Goal: Task Accomplishment & Management: Complete application form

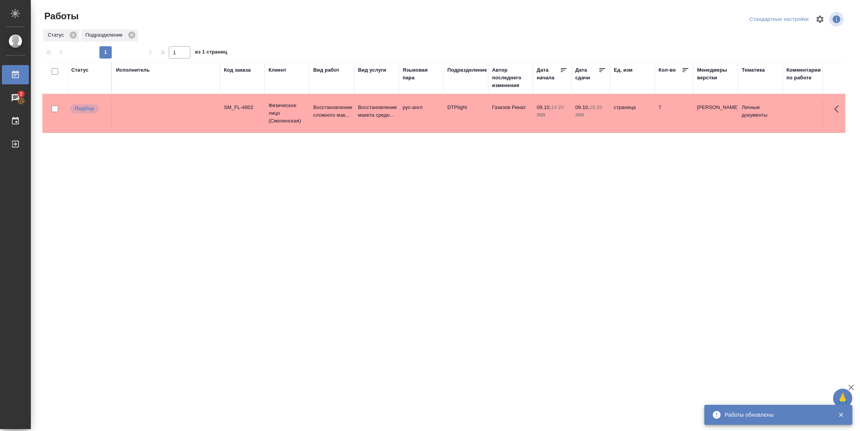
click at [86, 71] on div "Статус" at bounding box center [79, 70] width 17 height 8
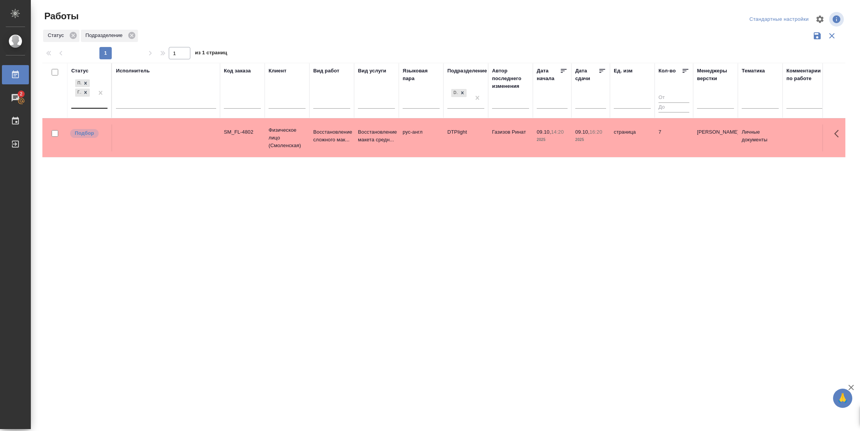
click at [105, 104] on div at bounding box center [101, 93] width 14 height 30
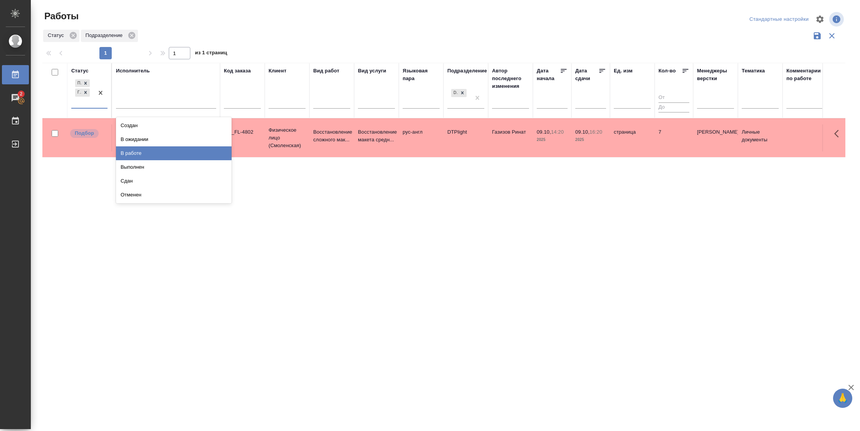
click at [151, 151] on div "В работе" at bounding box center [174, 153] width 116 height 14
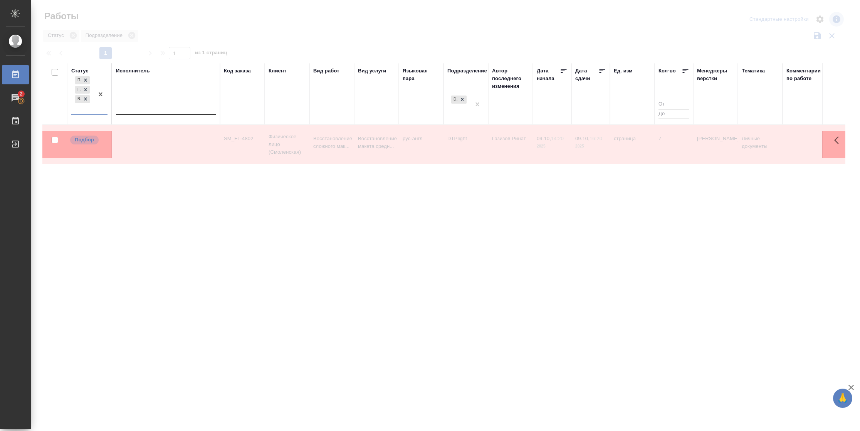
click at [153, 109] on div at bounding box center [166, 107] width 100 height 11
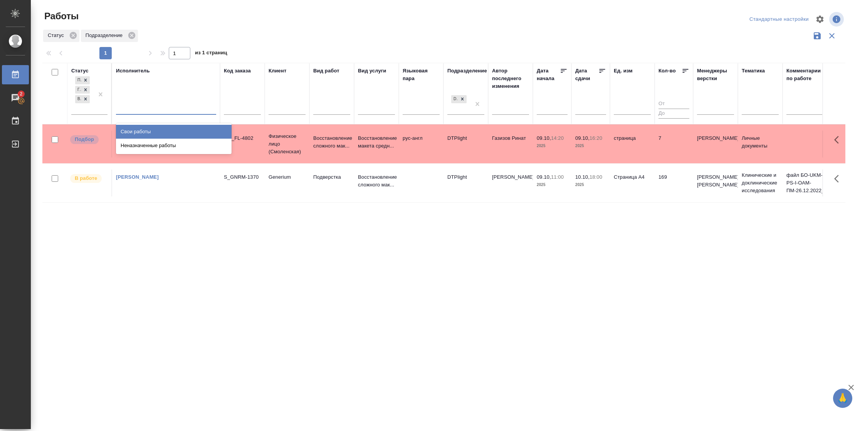
click at [153, 130] on div "Свои работы" at bounding box center [174, 132] width 116 height 14
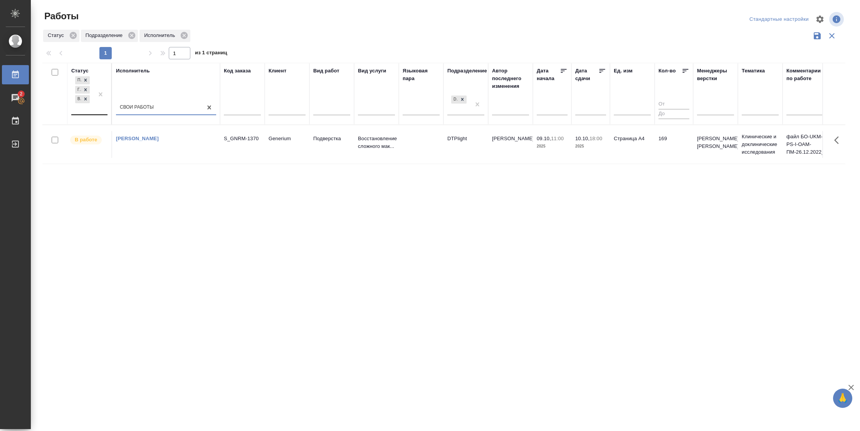
click at [103, 109] on div at bounding box center [101, 95] width 14 height 40
drag, startPoint x: 151, startPoint y: 146, endPoint x: 235, endPoint y: 132, distance: 84.9
click at [151, 146] on div "В ожидании" at bounding box center [174, 146] width 116 height 14
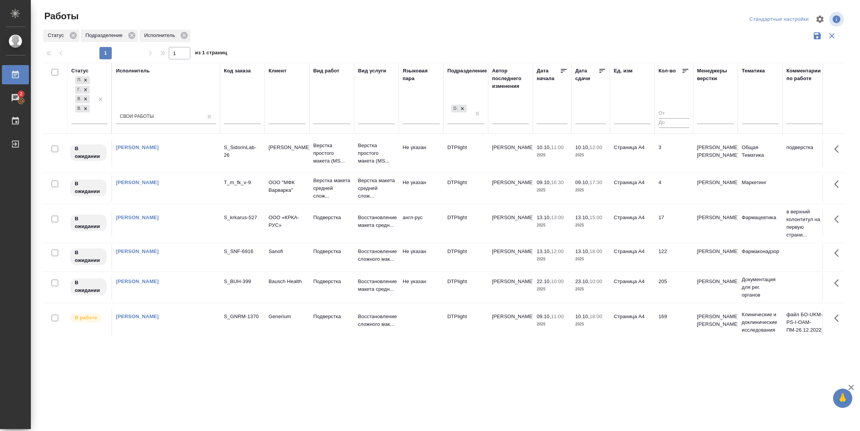
click at [601, 69] on icon at bounding box center [603, 71] width 6 height 4
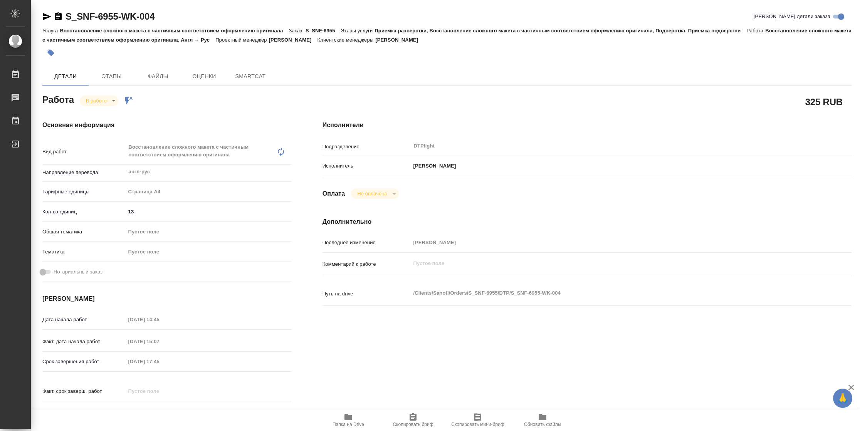
type textarea "x"
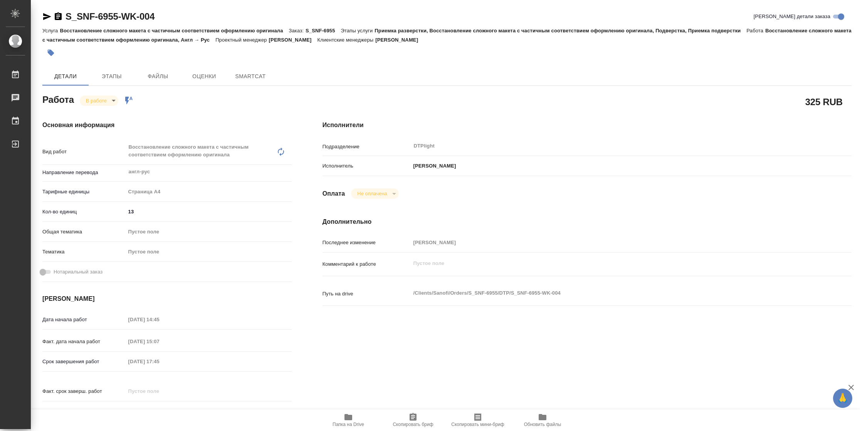
type textarea "x"
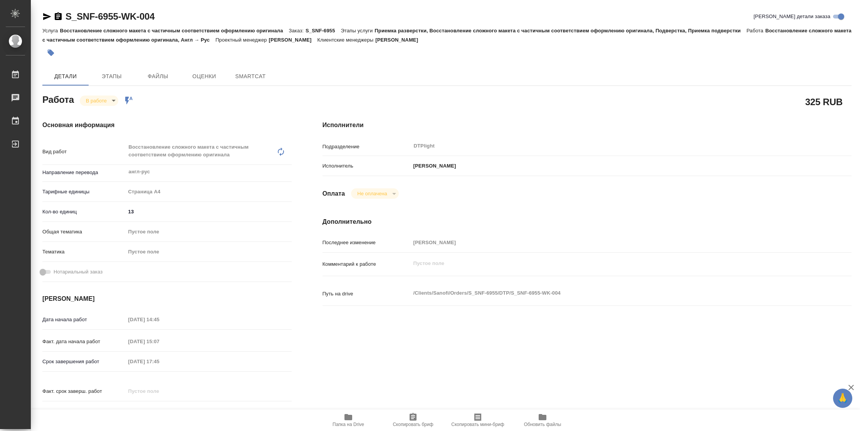
type textarea "x"
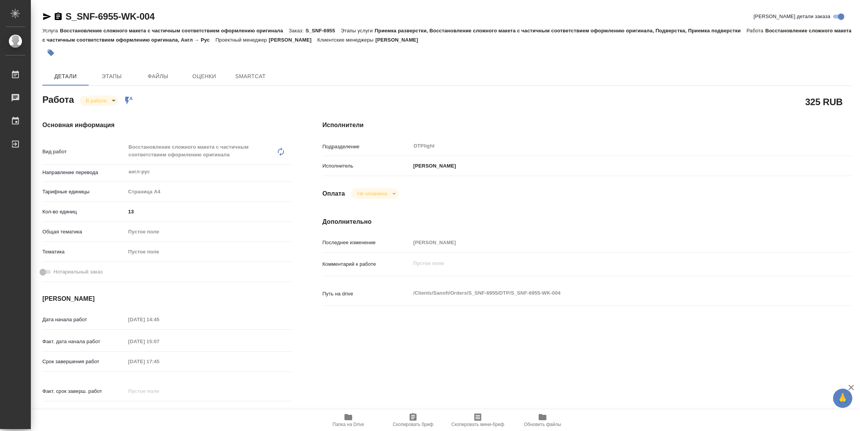
type textarea "x"
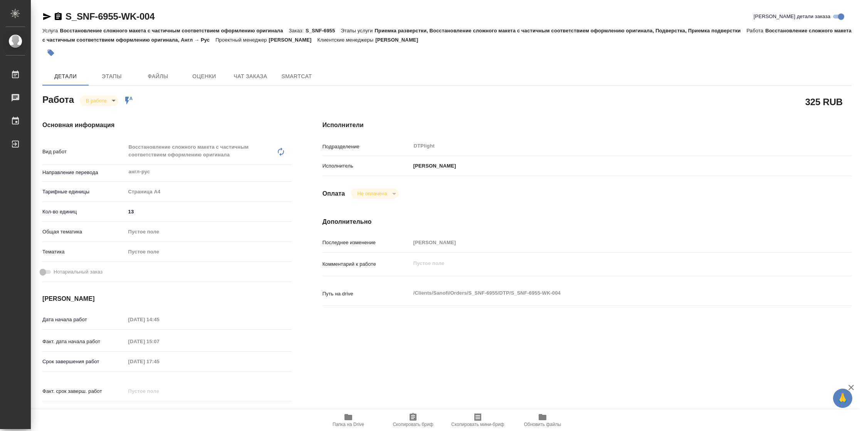
type textarea "x"
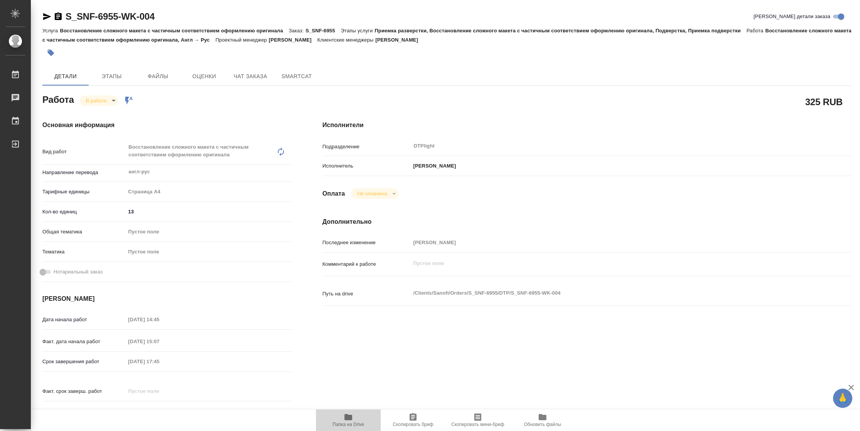
click at [346, 425] on span "Папка на Drive" at bounding box center [349, 424] width 32 height 5
type textarea "x"
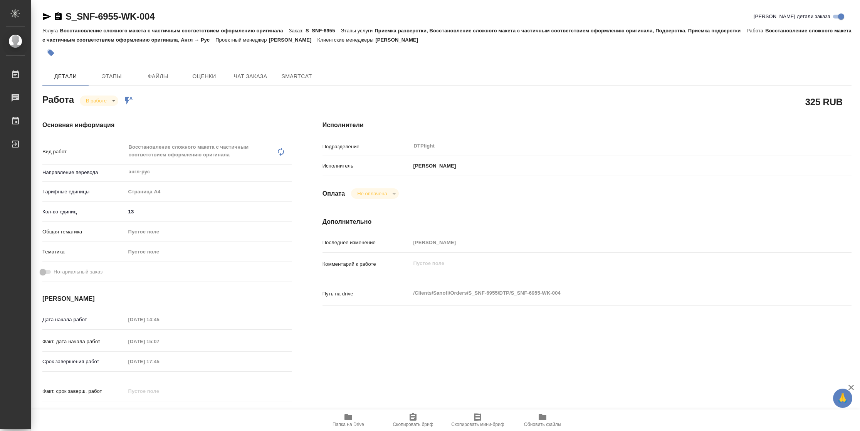
type textarea "x"
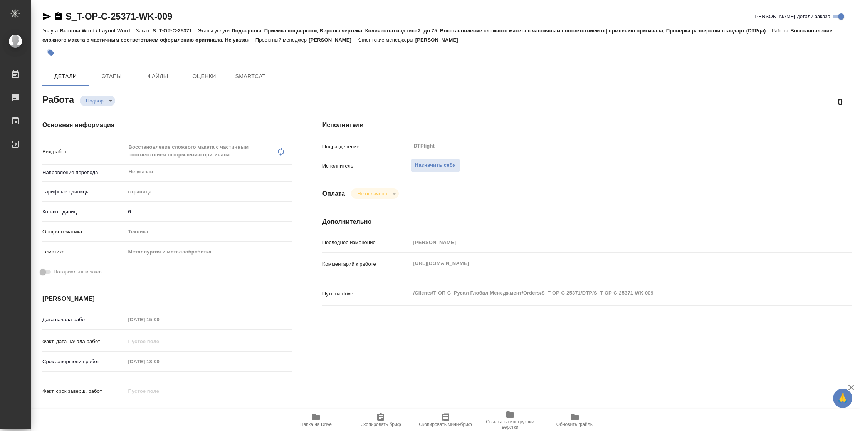
type textarea "x"
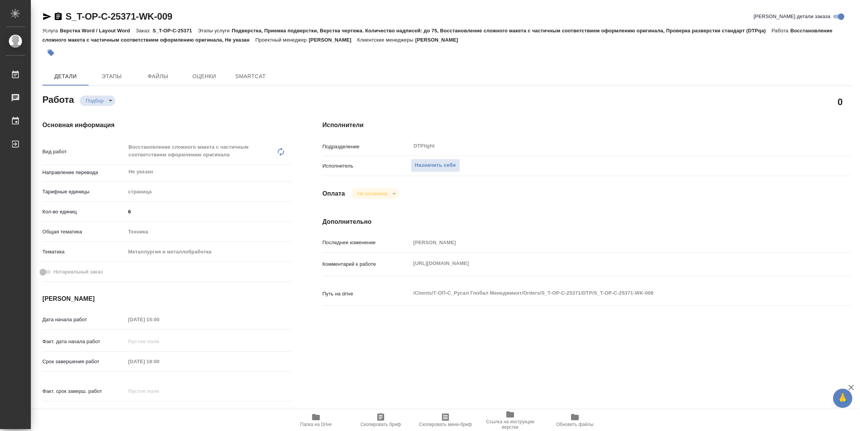
type textarea "x"
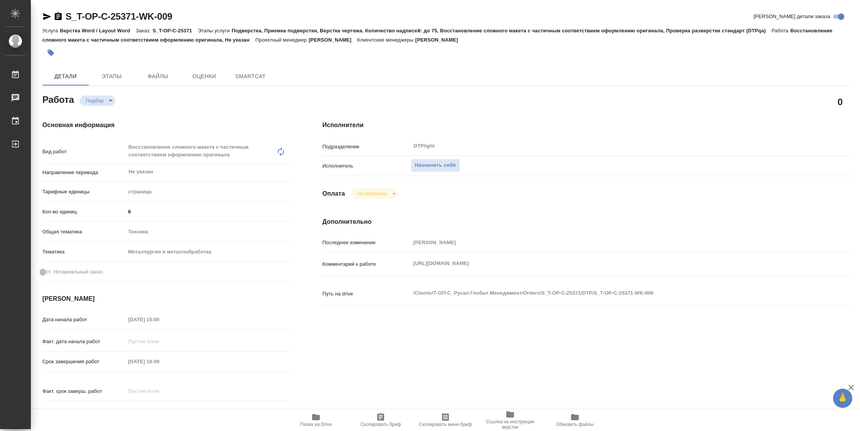
type textarea "x"
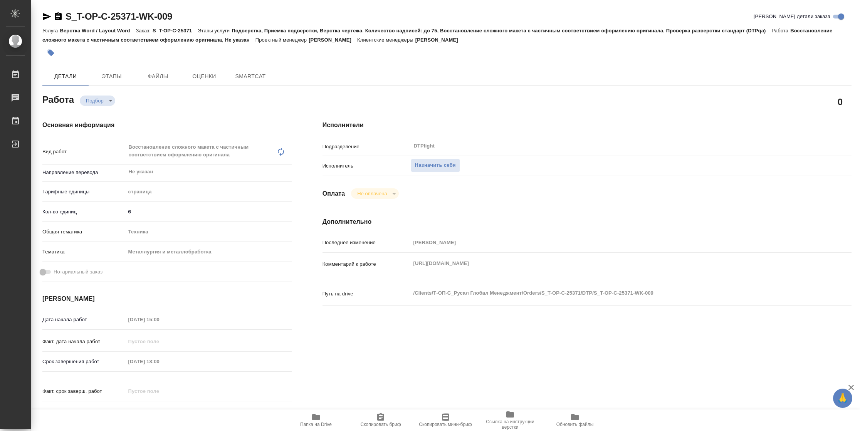
type textarea "x"
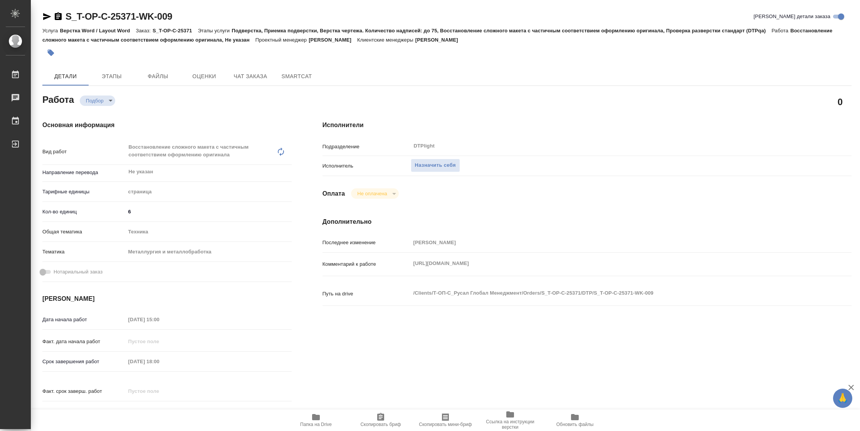
click at [320, 417] on icon "button" at bounding box center [315, 417] width 9 height 9
type textarea "x"
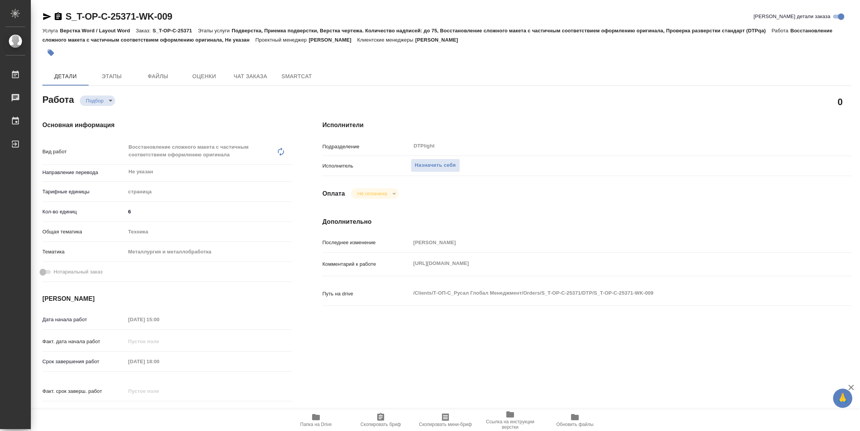
type textarea "x"
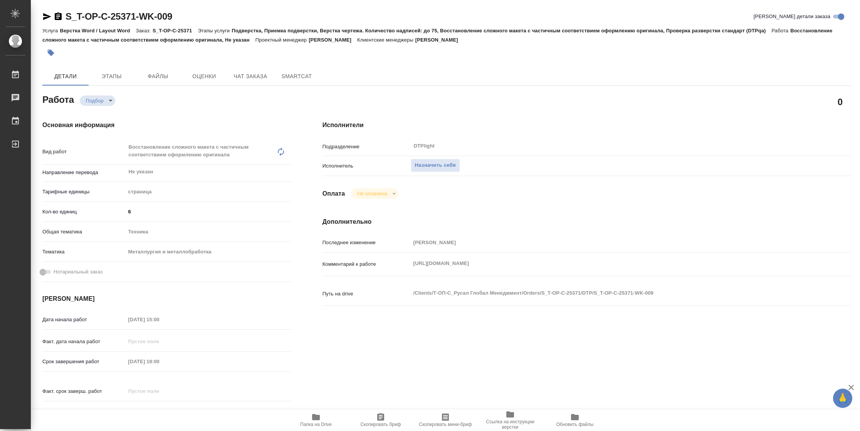
type textarea "x"
